Goal: Navigation & Orientation: Find specific page/section

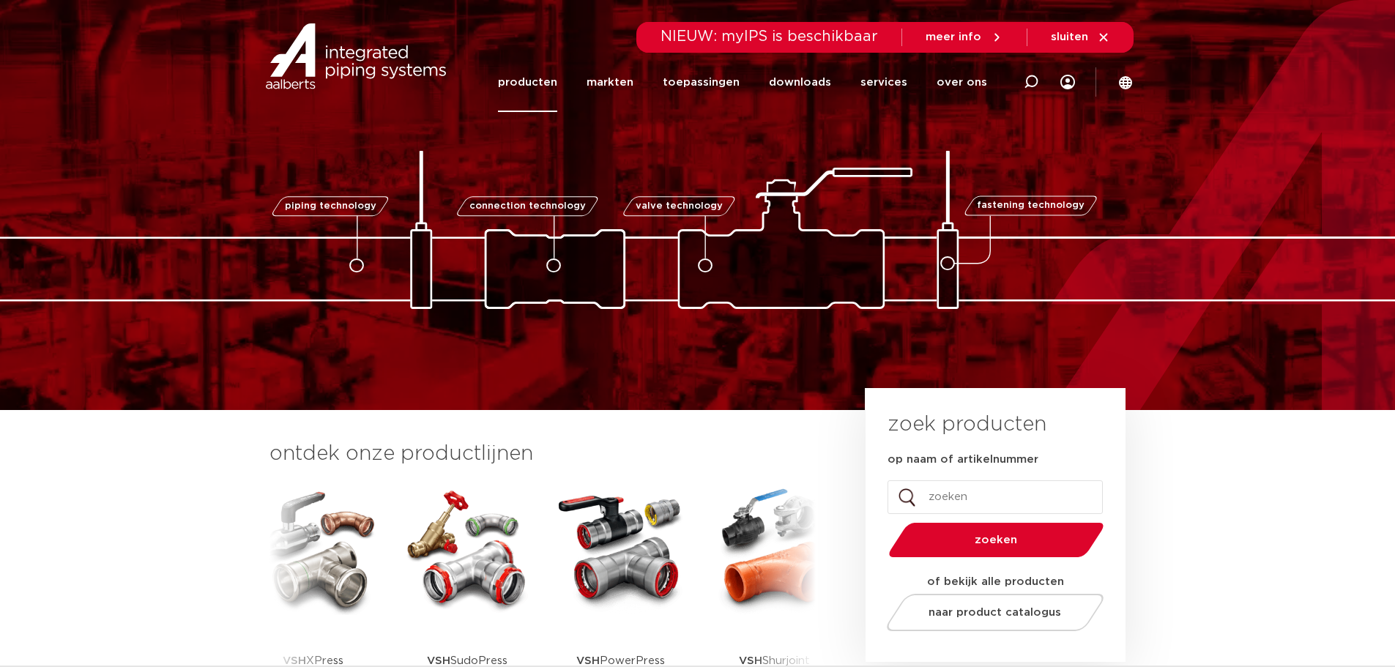
click at [544, 86] on link "producten" at bounding box center [527, 82] width 59 height 59
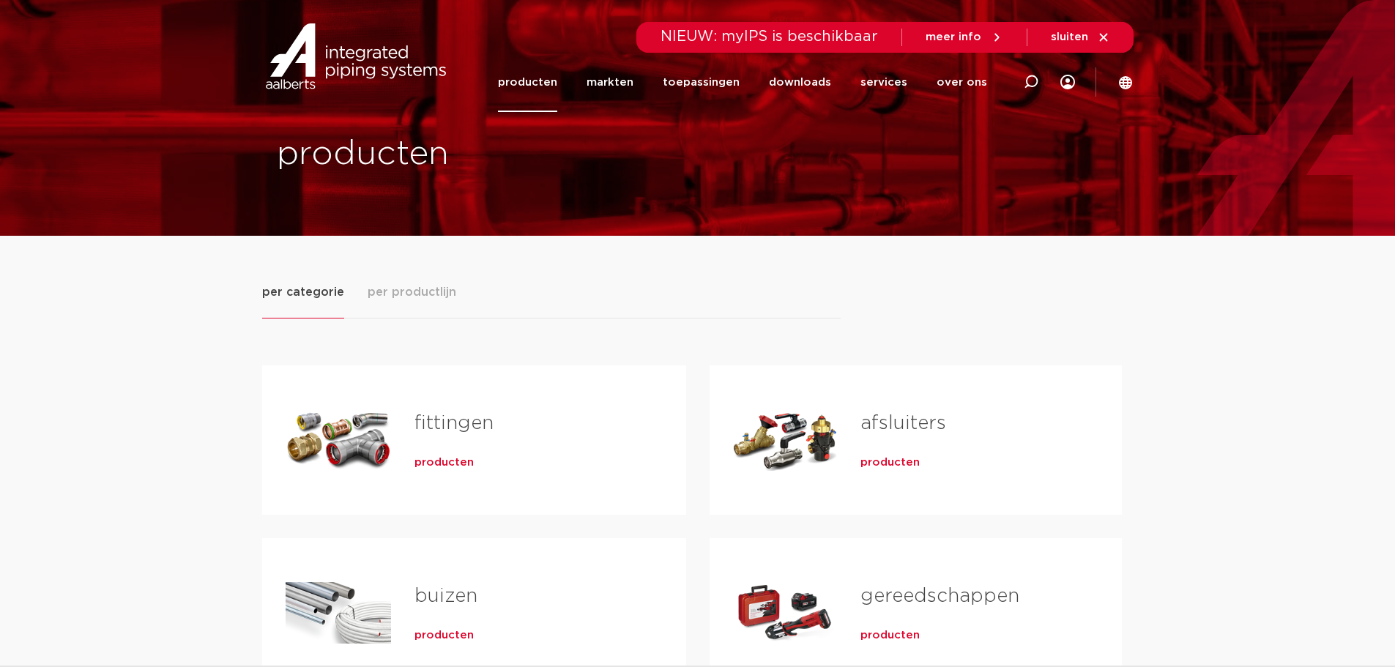
click at [398, 298] on span "per productlijn" at bounding box center [412, 292] width 89 height 18
